Goal: Task Accomplishment & Management: Manage account settings

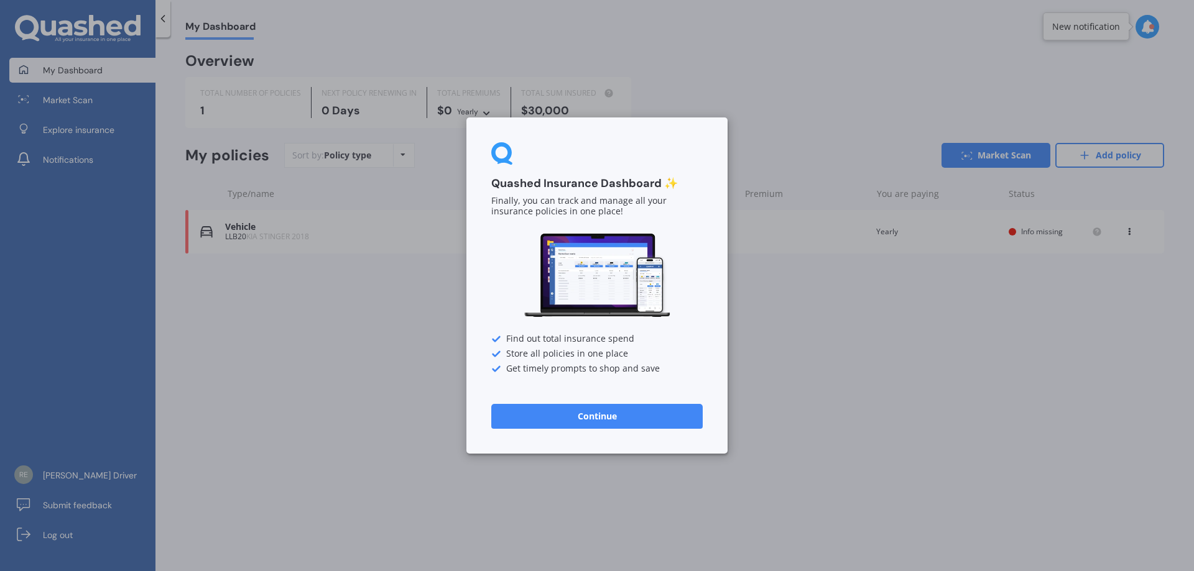
click at [561, 419] on button "Continue" at bounding box center [596, 416] width 211 height 25
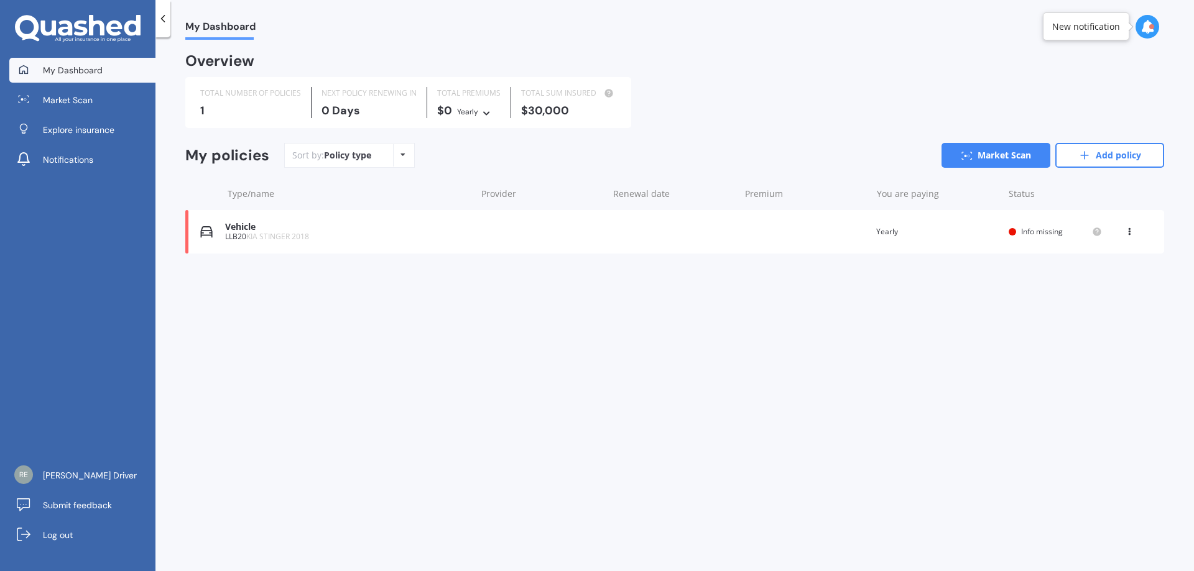
click at [1033, 231] on span "Info missing" at bounding box center [1042, 231] width 42 height 11
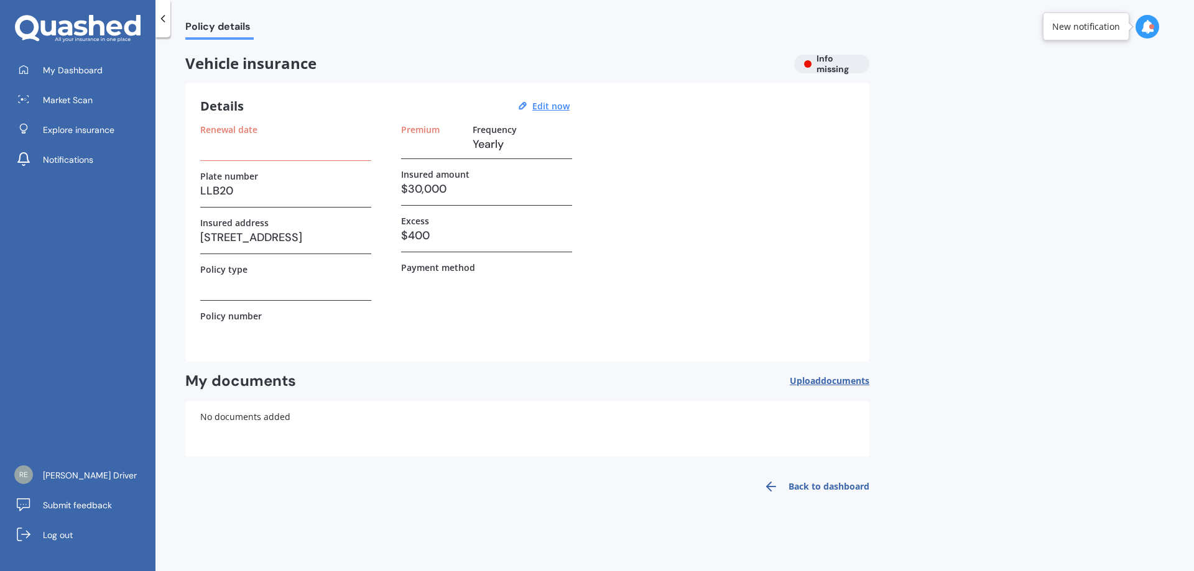
drag, startPoint x: 234, startPoint y: 143, endPoint x: 228, endPoint y: 149, distance: 8.4
click at [233, 143] on h3 at bounding box center [285, 144] width 171 height 19
click at [221, 150] on h3 at bounding box center [285, 144] width 171 height 19
click at [239, 127] on label "Renewal date" at bounding box center [228, 129] width 57 height 11
click at [550, 106] on u "Edit now" at bounding box center [550, 106] width 37 height 12
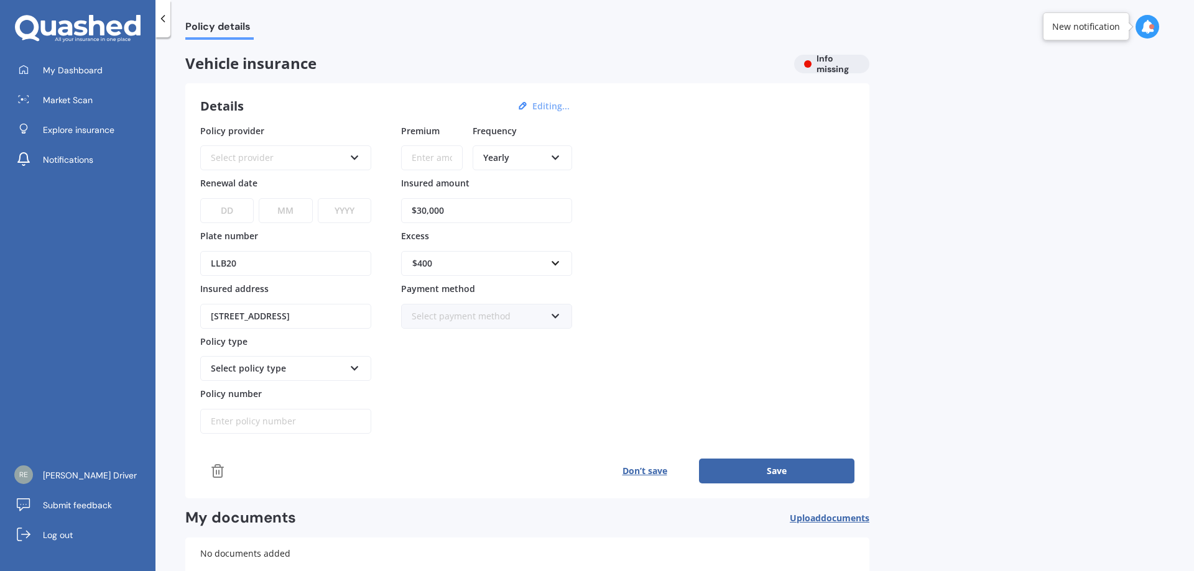
click at [355, 155] on icon at bounding box center [354, 155] width 11 height 9
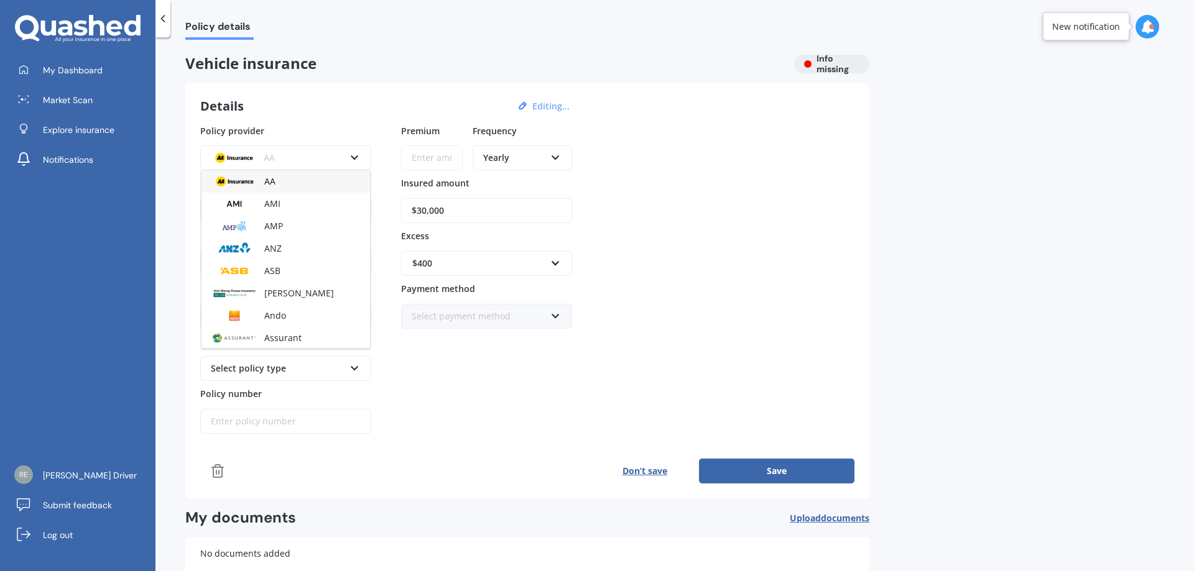
click at [377, 61] on span "Vehicle insurance" at bounding box center [484, 64] width 599 height 18
click at [160, 19] on icon at bounding box center [163, 18] width 12 height 12
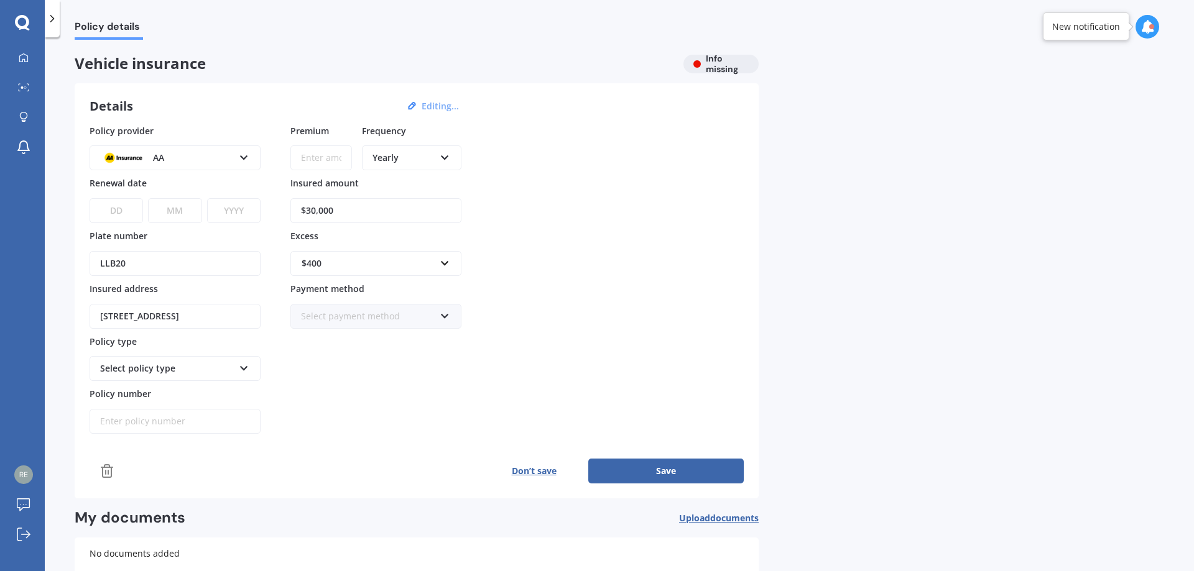
scroll to position [90, 0]
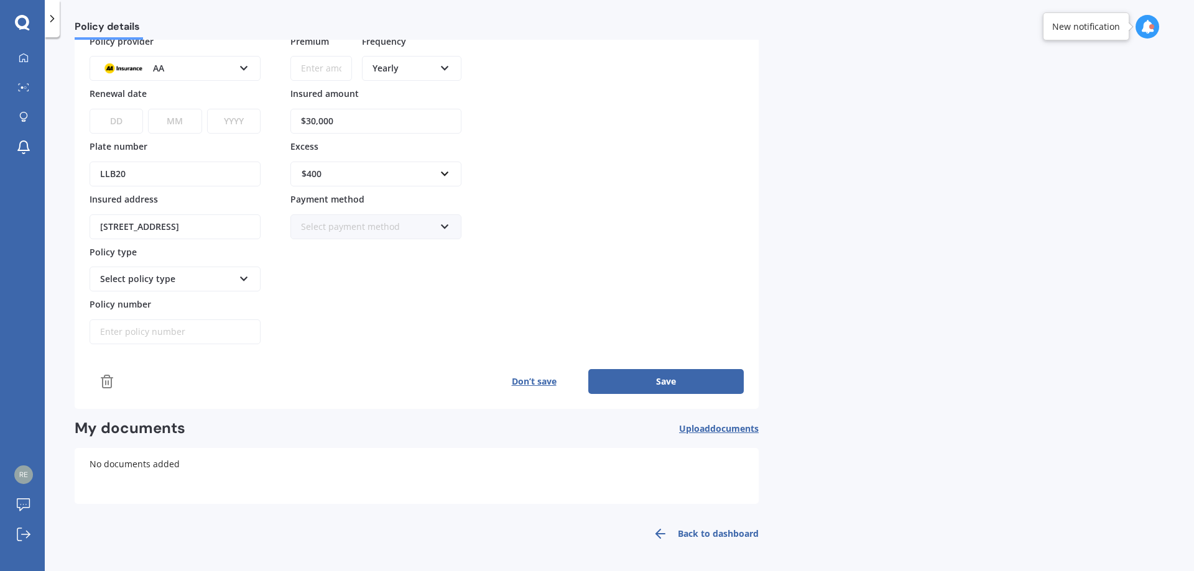
click at [523, 383] on button "Don’t save" at bounding box center [533, 381] width 109 height 25
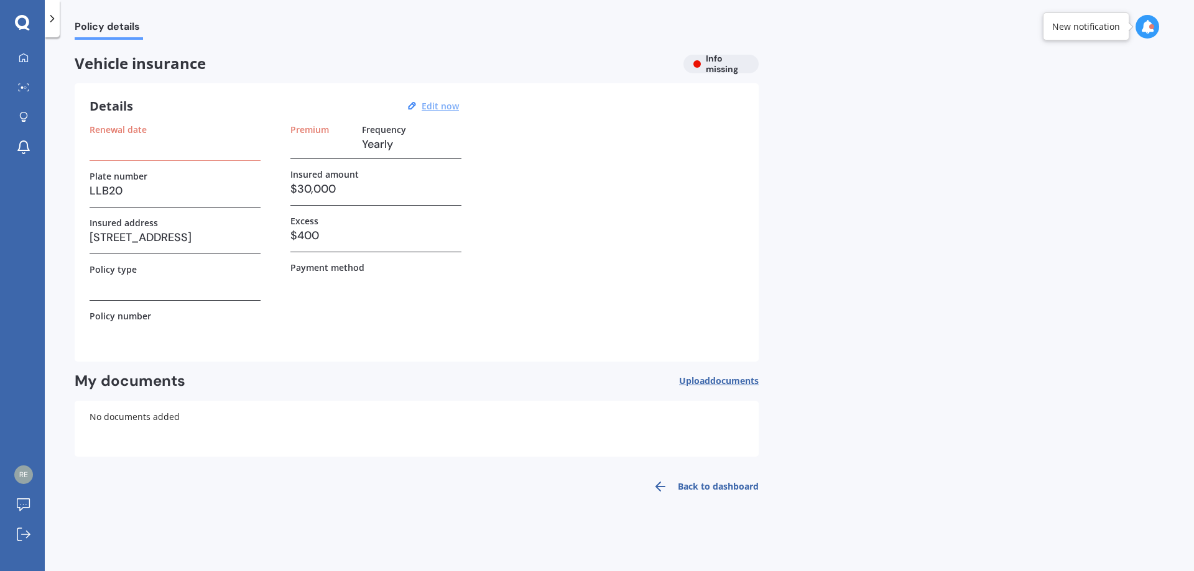
scroll to position [0, 0]
click at [113, 149] on h3 at bounding box center [175, 144] width 171 height 19
click at [116, 149] on h3 at bounding box center [175, 144] width 171 height 19
click at [118, 149] on h3 at bounding box center [175, 144] width 171 height 19
click at [121, 149] on h3 at bounding box center [175, 144] width 171 height 19
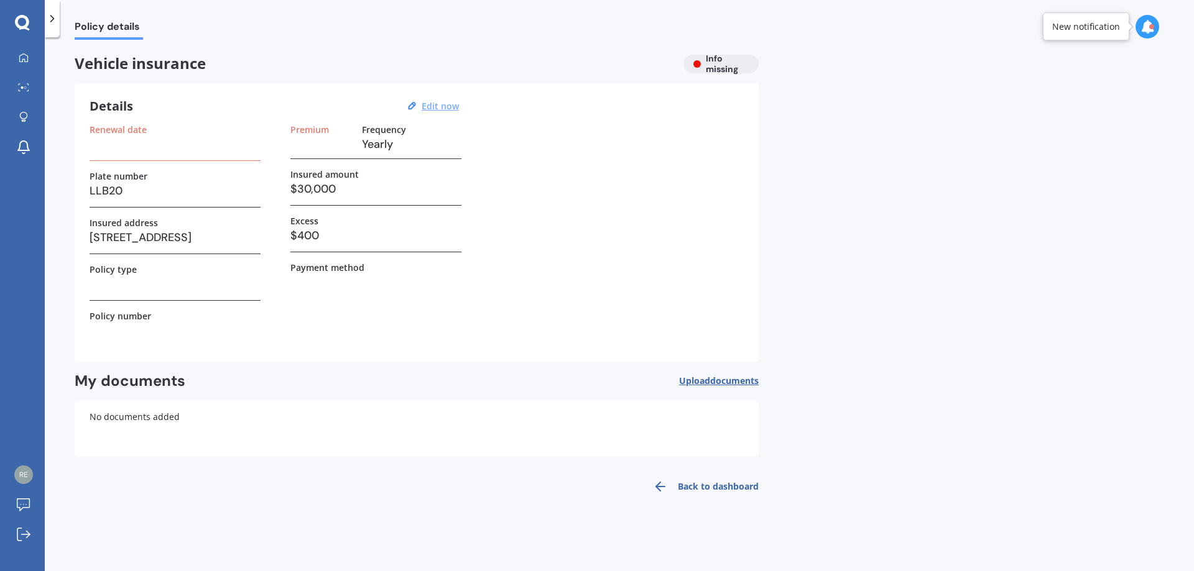
click at [126, 135] on label "Renewal date" at bounding box center [118, 129] width 57 height 11
click at [135, 146] on h3 at bounding box center [175, 144] width 171 height 19
click at [440, 108] on u "Edit now" at bounding box center [440, 106] width 37 height 12
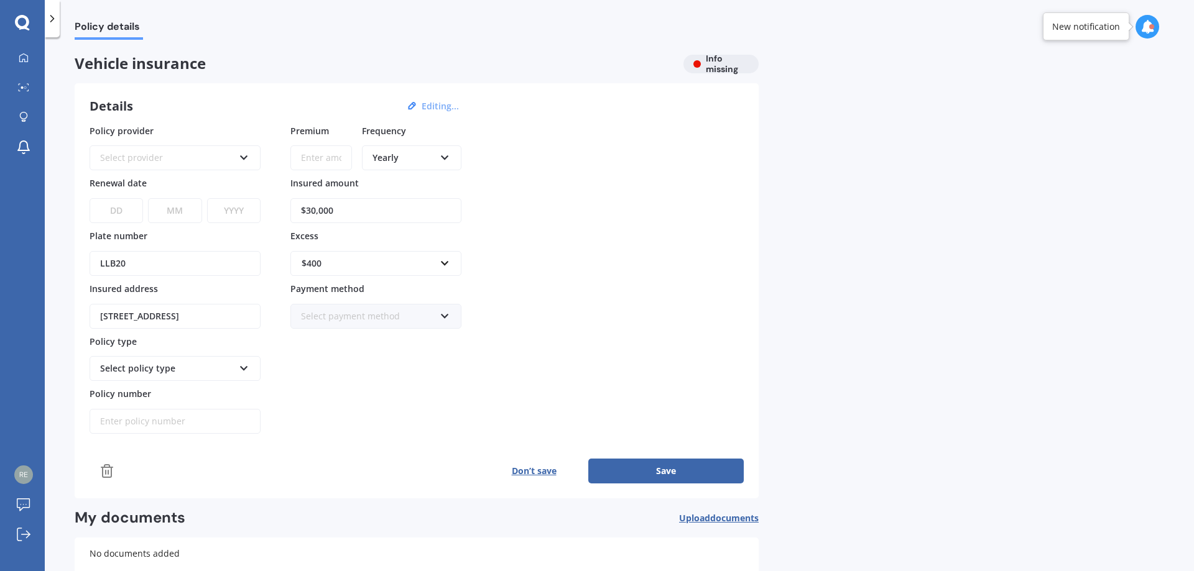
click at [121, 213] on select "DD 01 02 03 04 05 06 07 08 09 10 11 12 13 14 15 16 17 18 19 20 21 22 23 24 25 2…" at bounding box center [116, 210] width 53 height 25
click at [112, 208] on select "DD 01 02 03 04 05 06 07 08 09 10 11 12 13 14 15 16 17 18 19 20 21 22 23 24 25 2…" at bounding box center [116, 210] width 53 height 25
click at [313, 165] on input "Premium" at bounding box center [321, 157] width 62 height 25
click at [30, 52] on link "My Dashboard" at bounding box center [26, 58] width 35 height 25
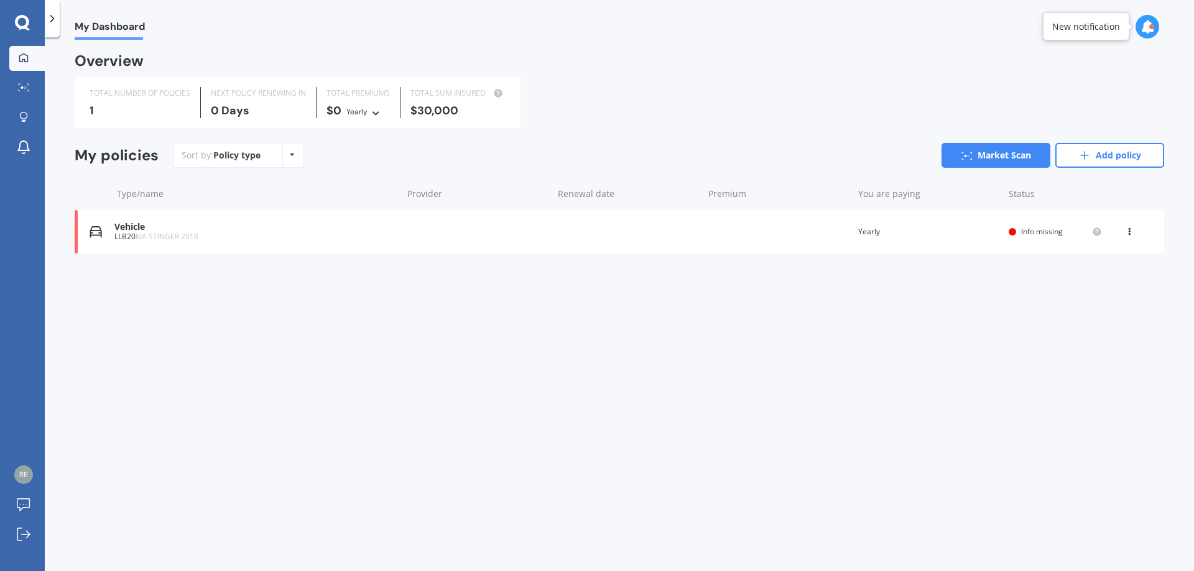
click at [591, 232] on div "Vehicle LLB20 KIA STINGER 2018 Renewal date Premium You are paying Yearly Statu…" at bounding box center [619, 232] width 1089 height 44
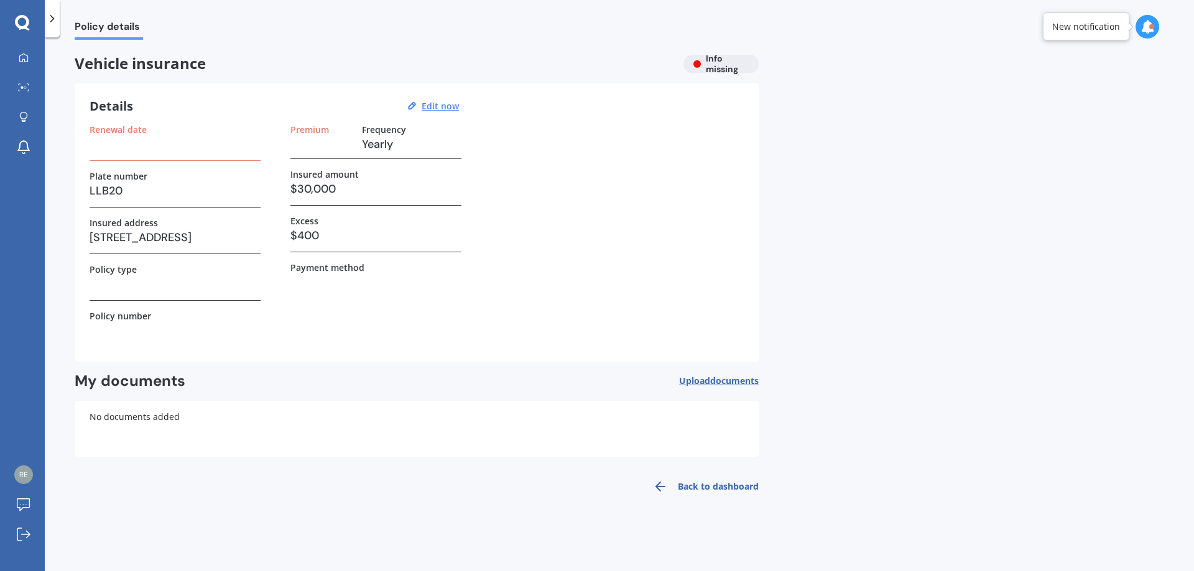
click at [111, 144] on h3 at bounding box center [175, 144] width 171 height 19
click at [99, 147] on h3 at bounding box center [175, 144] width 171 height 19
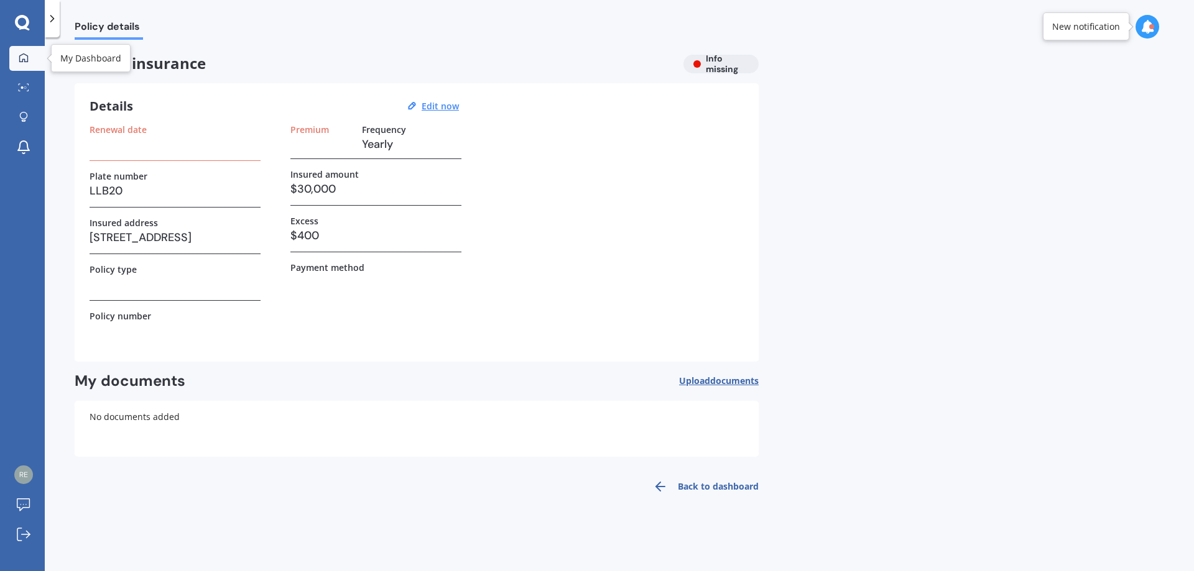
click at [16, 57] on div at bounding box center [23, 58] width 19 height 11
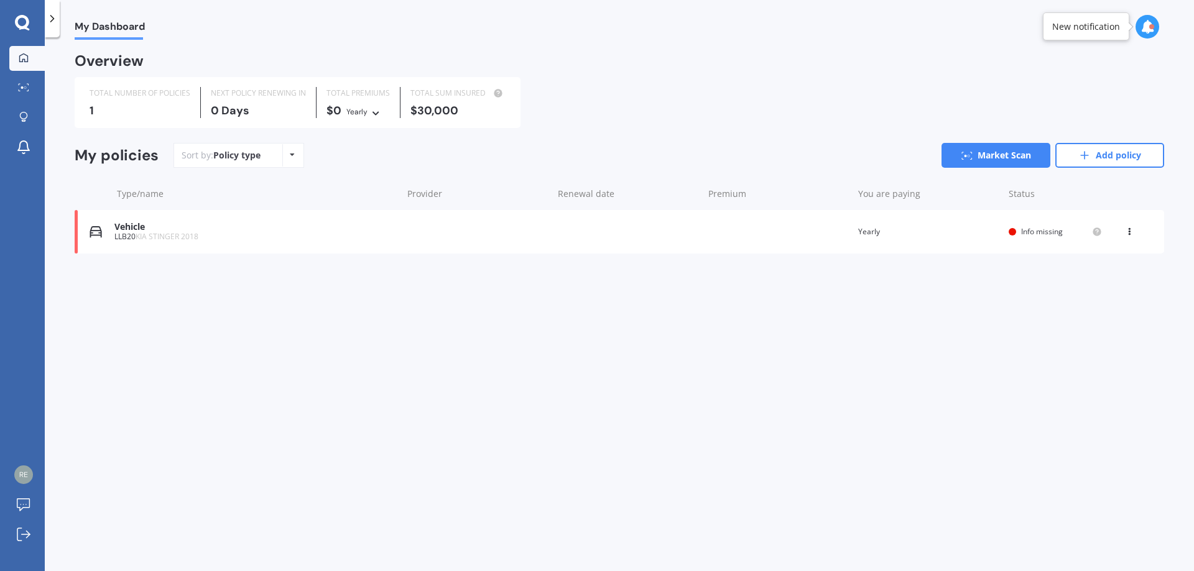
click at [131, 228] on div "Vehicle" at bounding box center [255, 227] width 282 height 11
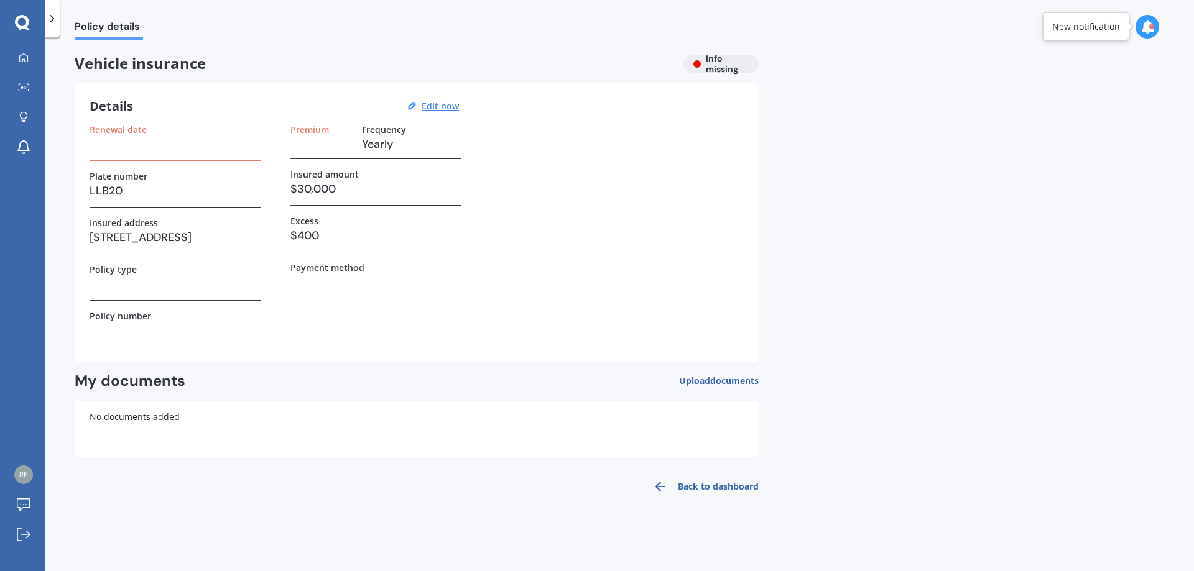
click at [114, 147] on h3 at bounding box center [175, 144] width 171 height 19
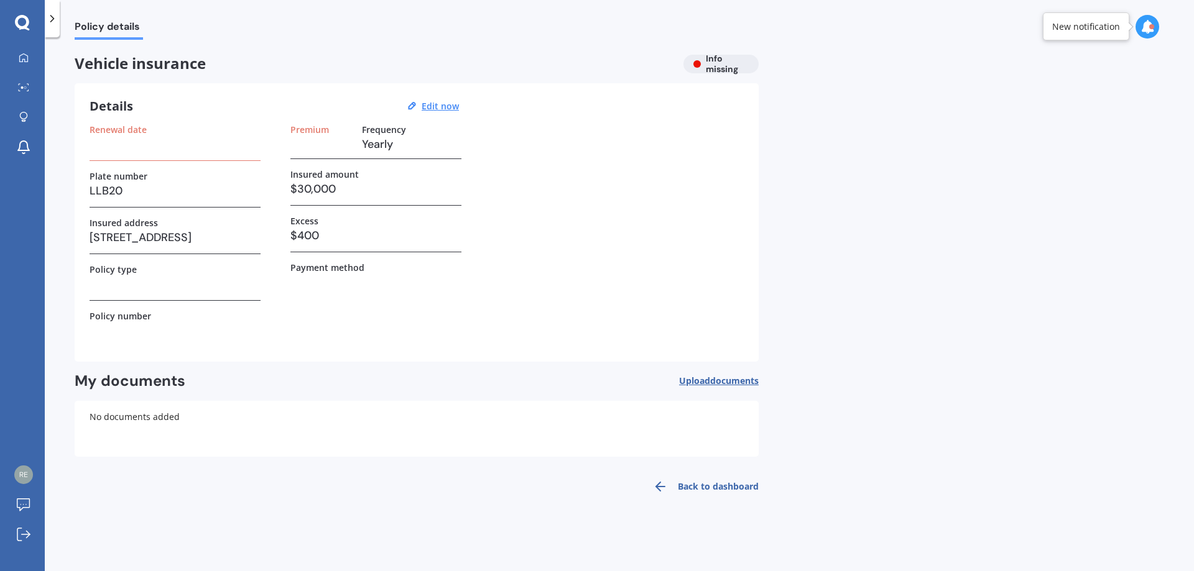
click at [114, 147] on h3 at bounding box center [175, 144] width 171 height 19
click at [17, 29] on icon at bounding box center [22, 23] width 15 height 16
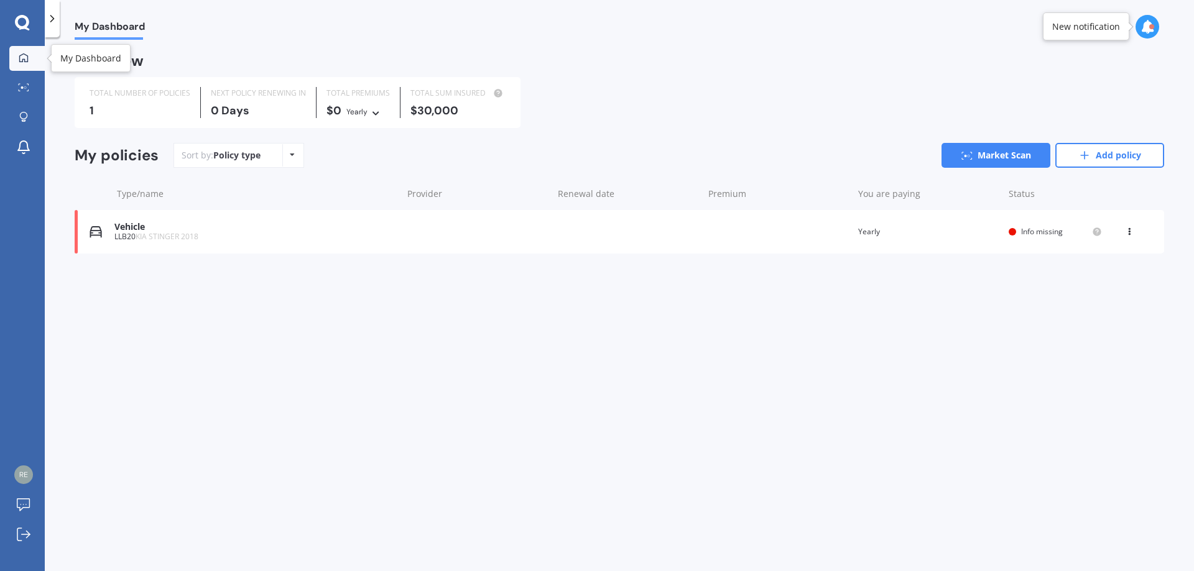
click at [36, 60] on link "My Dashboard" at bounding box center [26, 58] width 35 height 25
click at [1130, 231] on icon at bounding box center [1129, 229] width 9 height 7
click at [1079, 282] on div "Delete" at bounding box center [1101, 280] width 123 height 25
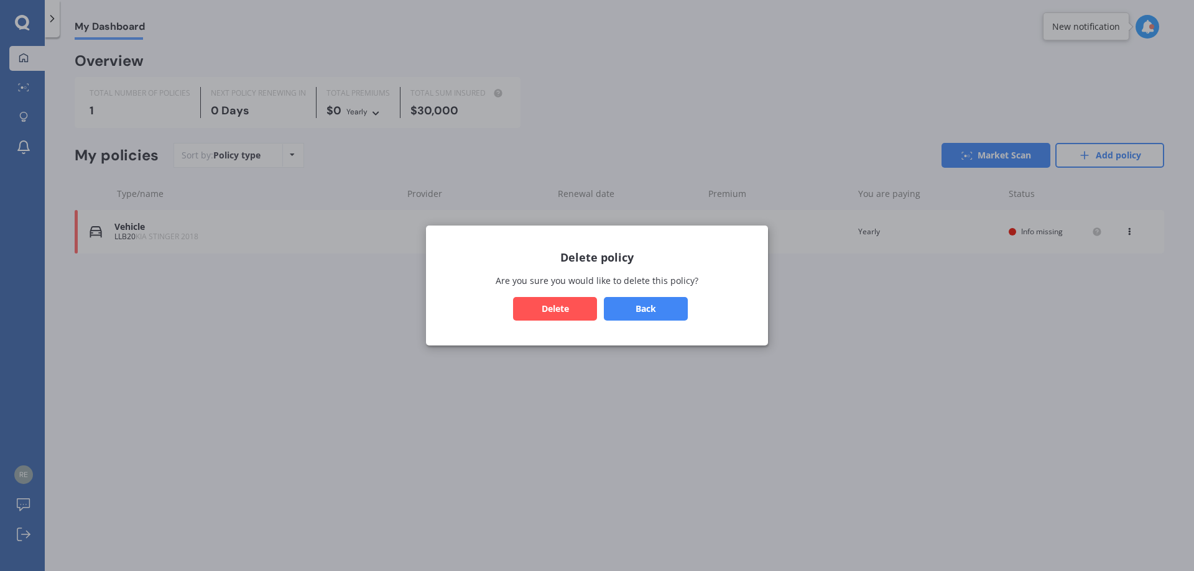
click at [545, 316] on button "Delete" at bounding box center [555, 309] width 84 height 24
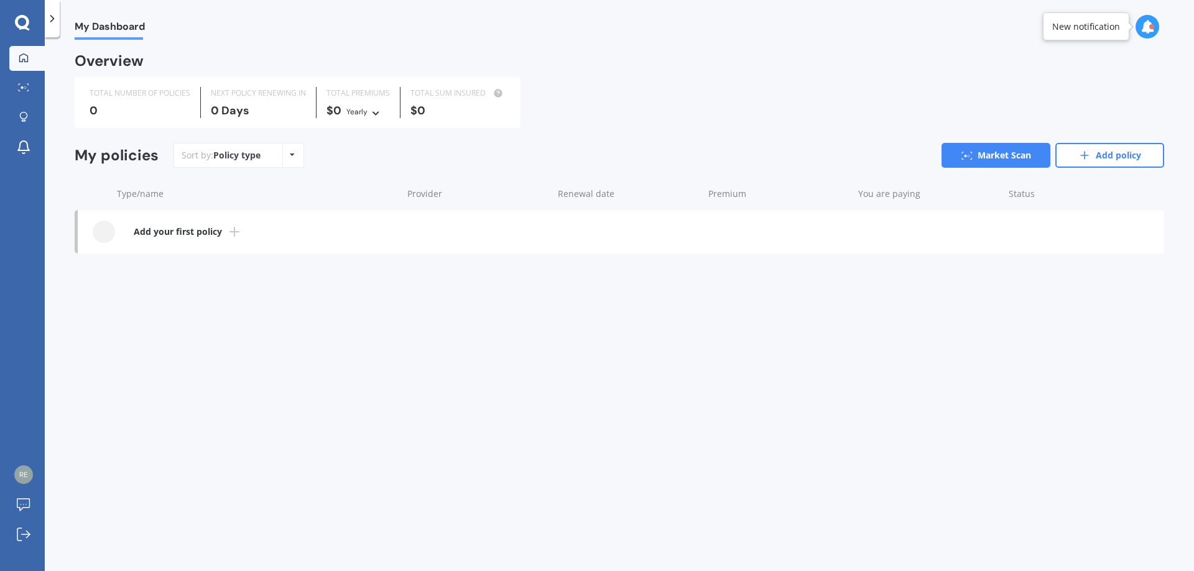
click at [231, 234] on icon at bounding box center [234, 231] width 15 height 15
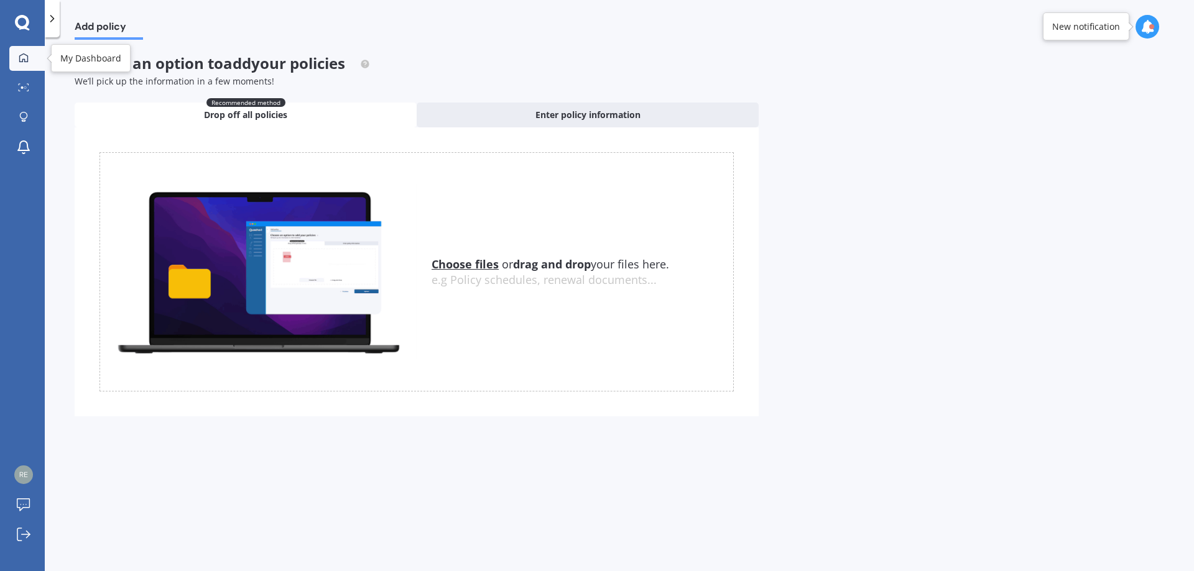
click at [18, 59] on div at bounding box center [23, 58] width 19 height 11
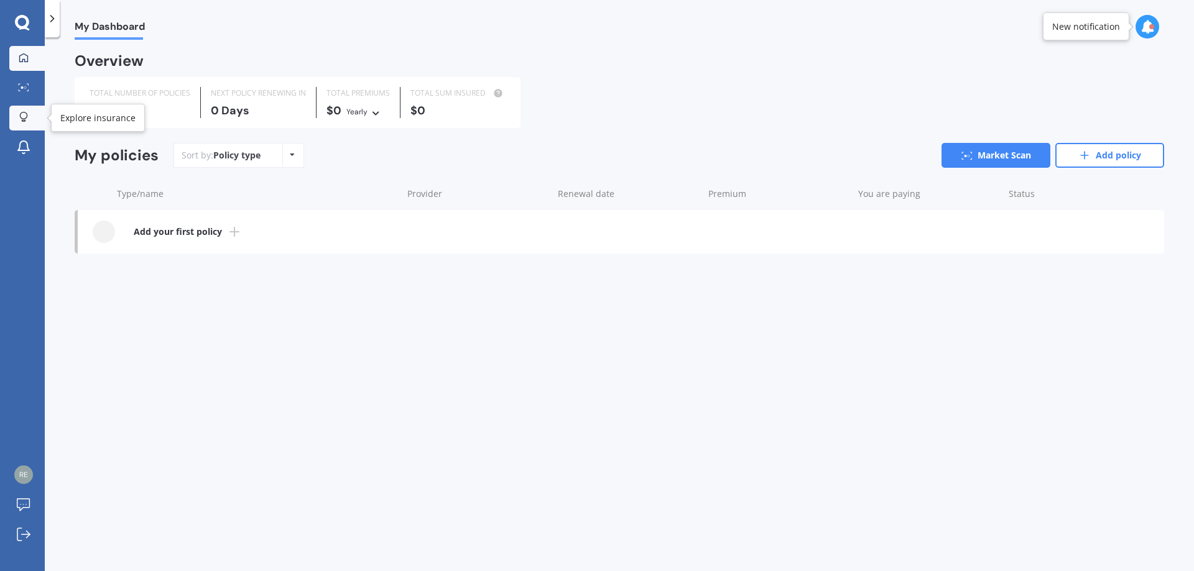
click at [27, 114] on icon at bounding box center [23, 117] width 9 height 11
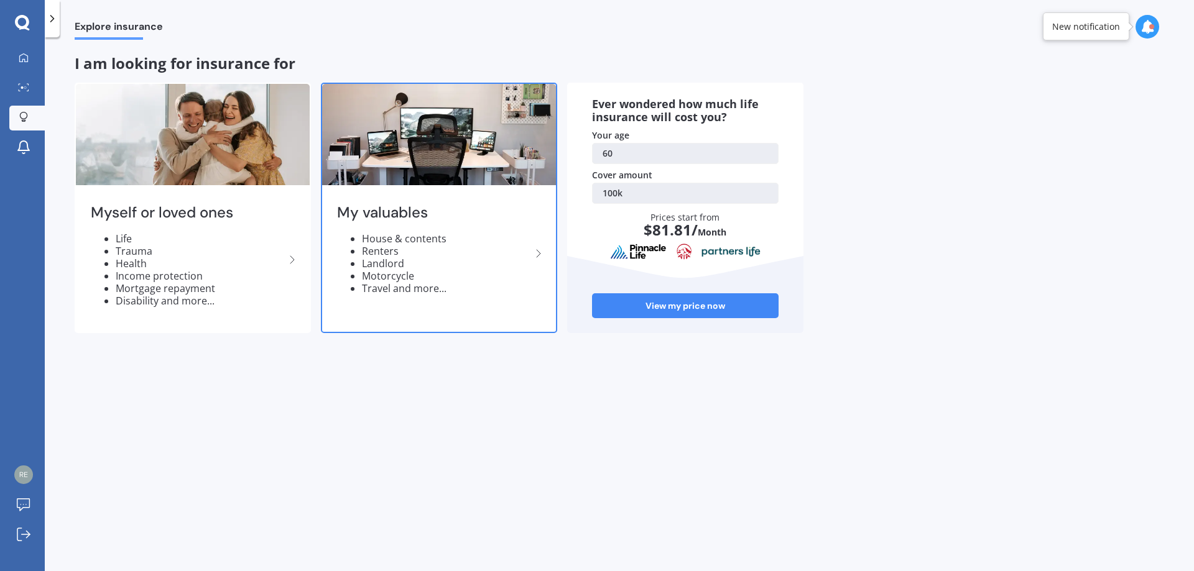
click at [461, 251] on li "Renters" at bounding box center [446, 251] width 169 height 12
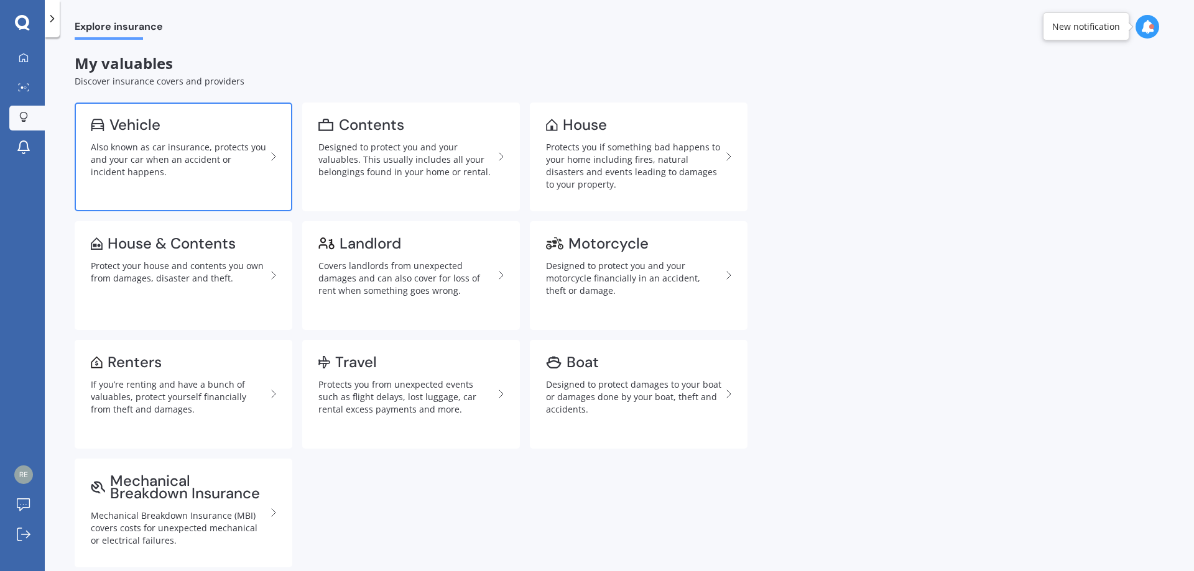
click at [164, 165] on div "Also known as car insurance, protects you and your car when an accident or inci…" at bounding box center [178, 159] width 175 height 37
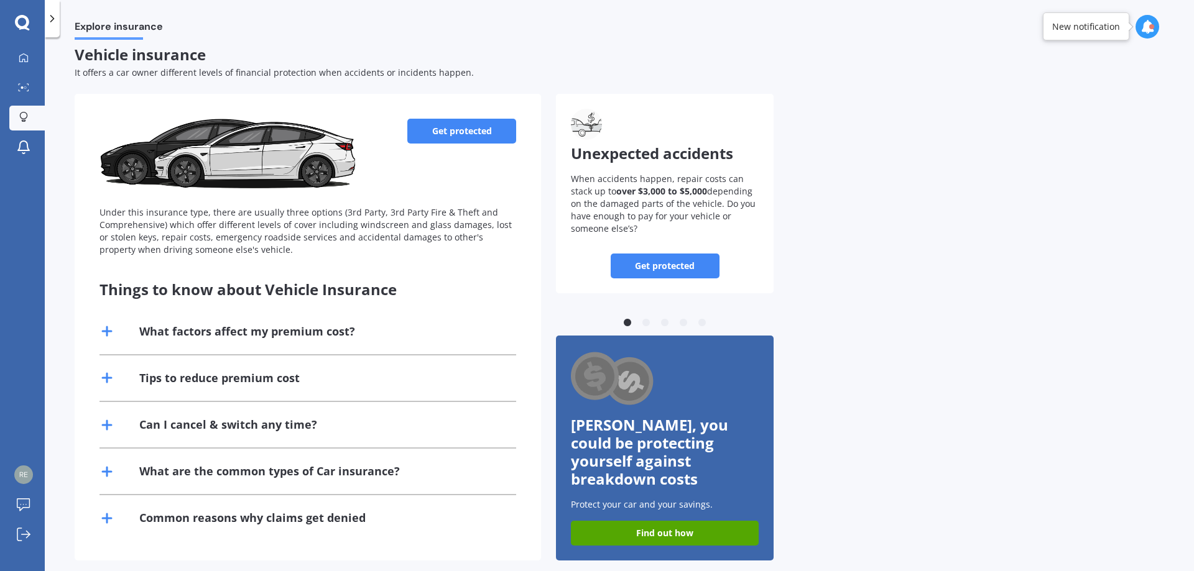
scroll to position [11, 0]
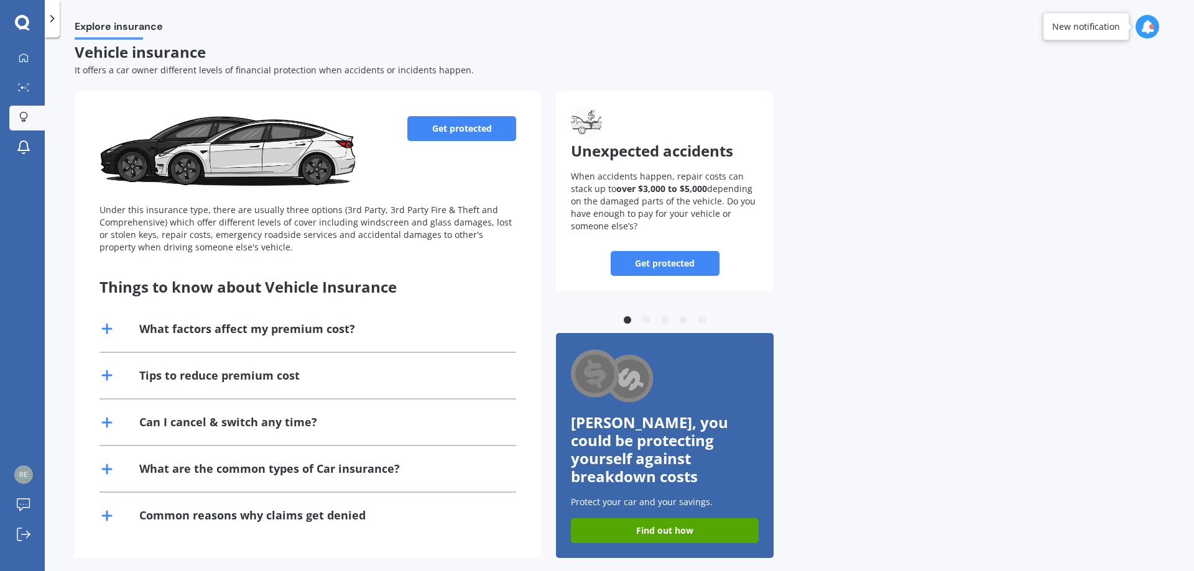
click at [25, 21] on icon at bounding box center [22, 23] width 15 height 16
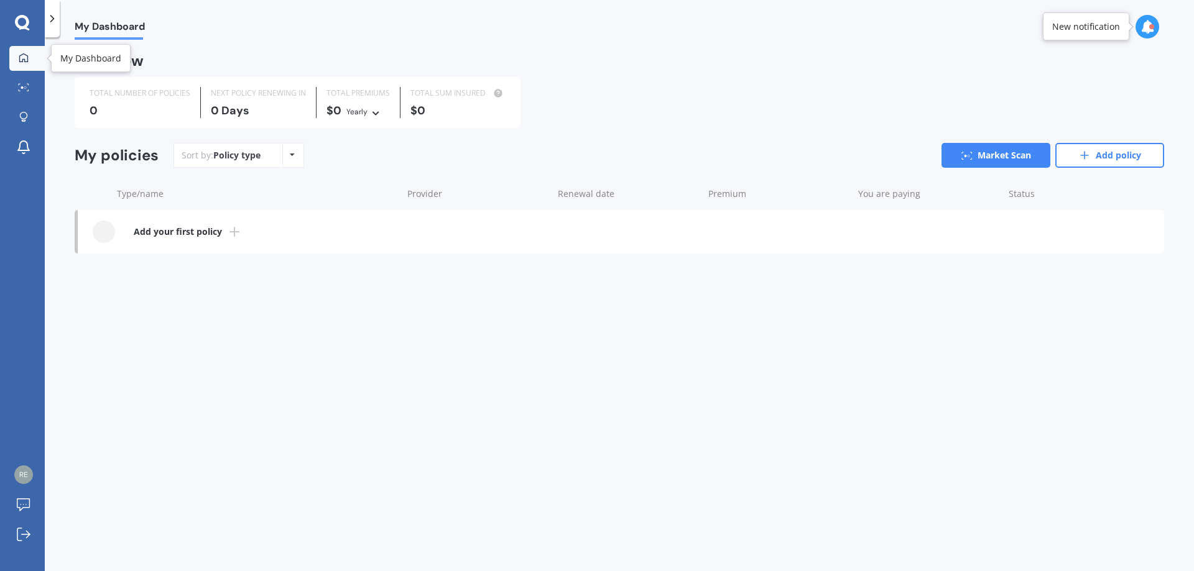
click at [25, 62] on icon at bounding box center [24, 58] width 10 height 10
